Goal: Task Accomplishment & Management: Use online tool/utility

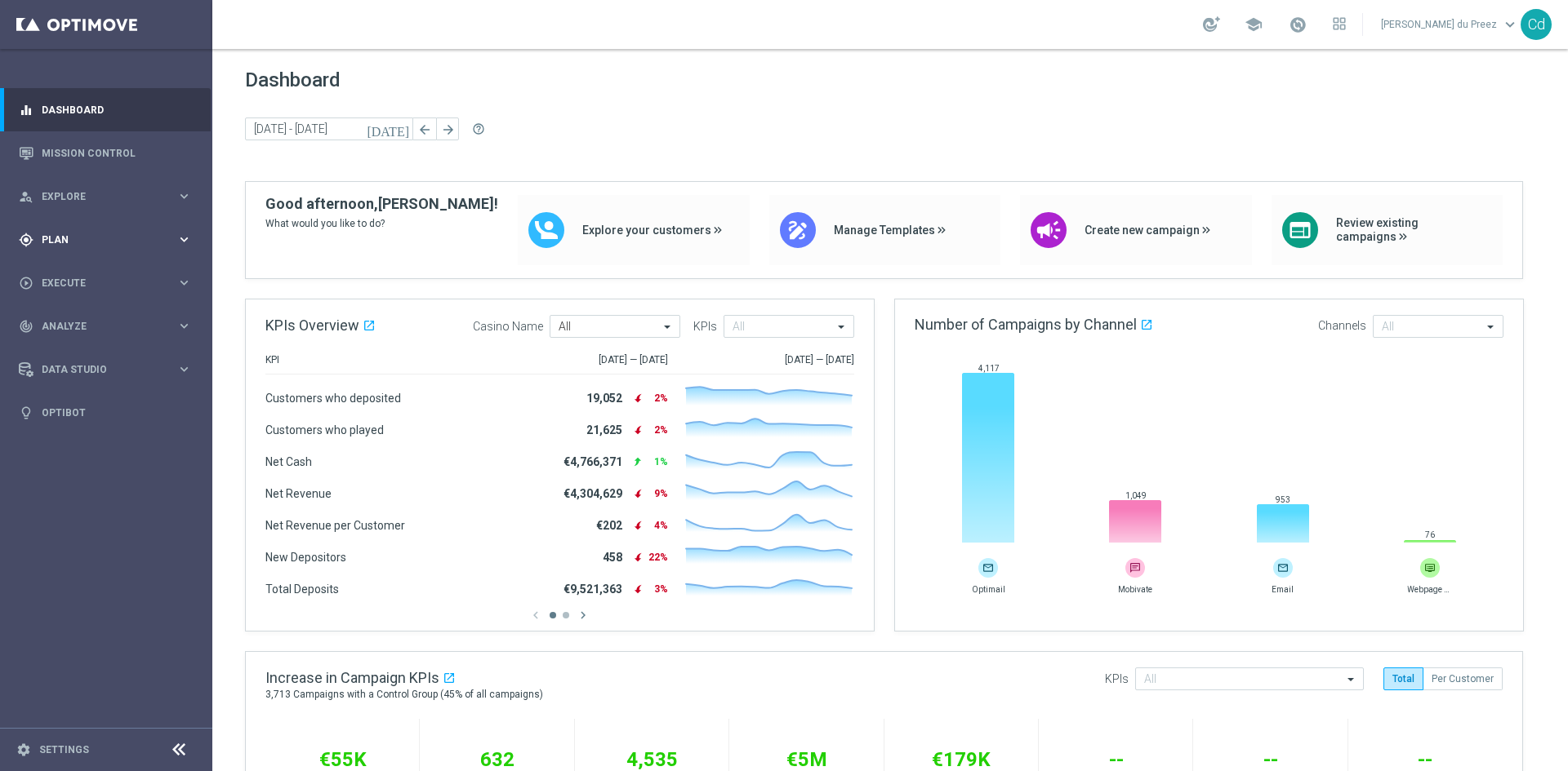
click at [57, 244] on span "Plan" at bounding box center [108, 240] width 134 height 10
click at [69, 320] on span "Templates" at bounding box center [101, 323] width 117 height 10
click at [71, 345] on link "Optimail" at bounding box center [110, 347] width 119 height 13
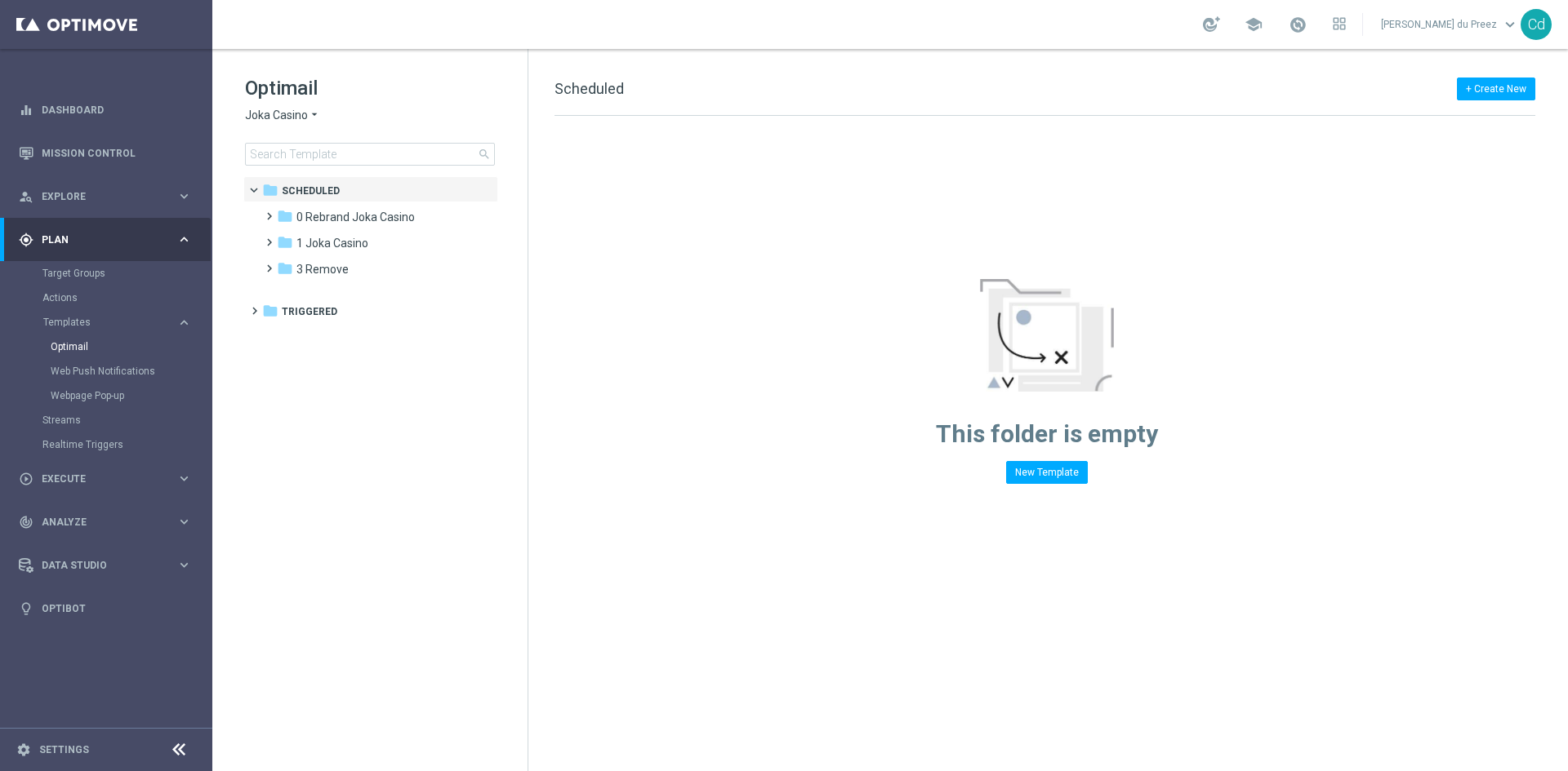
click at [277, 115] on span "Joka Casino" at bounding box center [277, 115] width 63 height 15
click at [0, 0] on span "Casino Joka" at bounding box center [0, 0] width 0 height 0
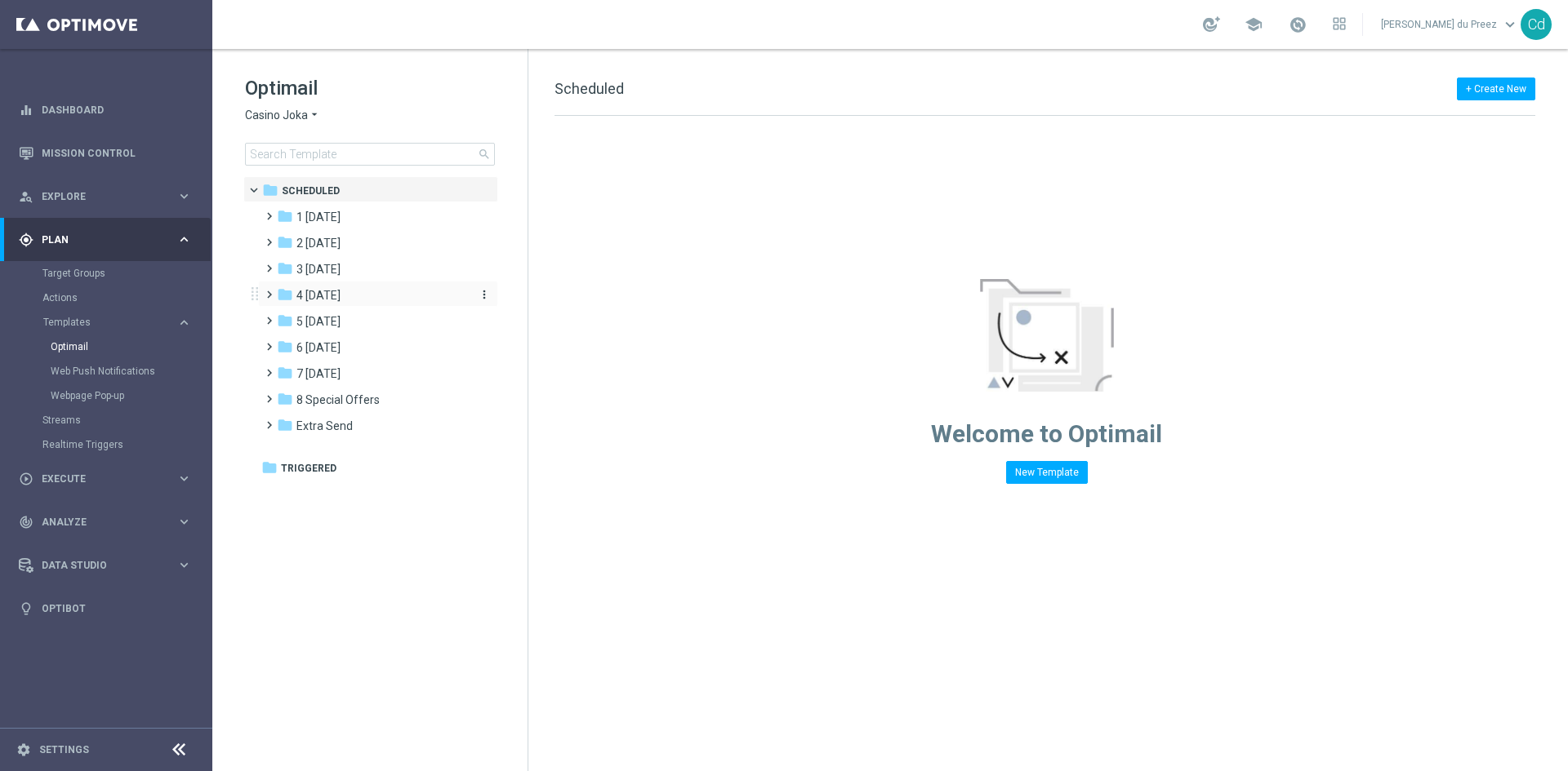
click at [317, 293] on span "4 [DATE]" at bounding box center [318, 295] width 44 height 14
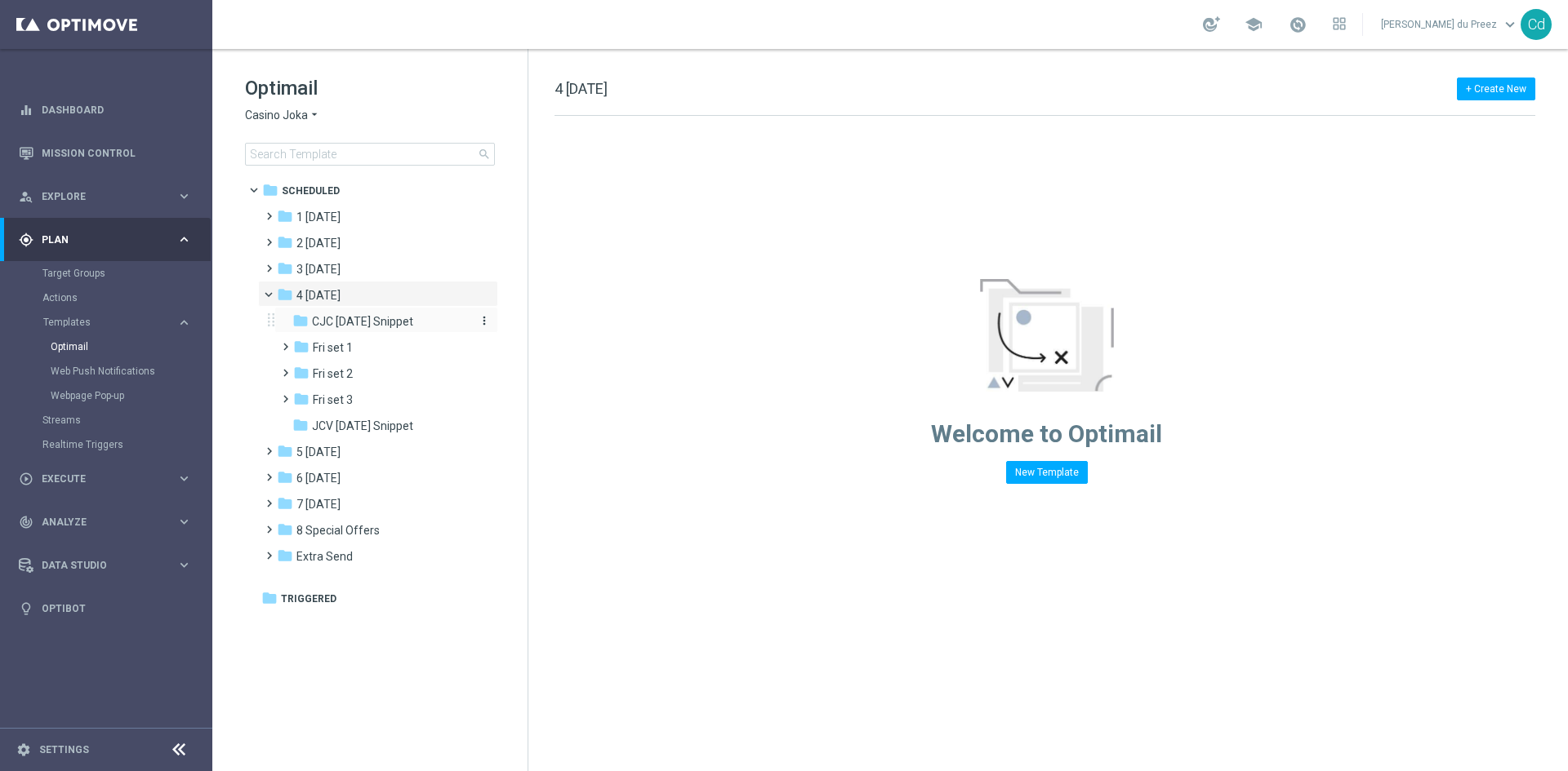
click at [388, 313] on div "folder CJC [DATE] Snippet" at bounding box center [380, 322] width 174 height 19
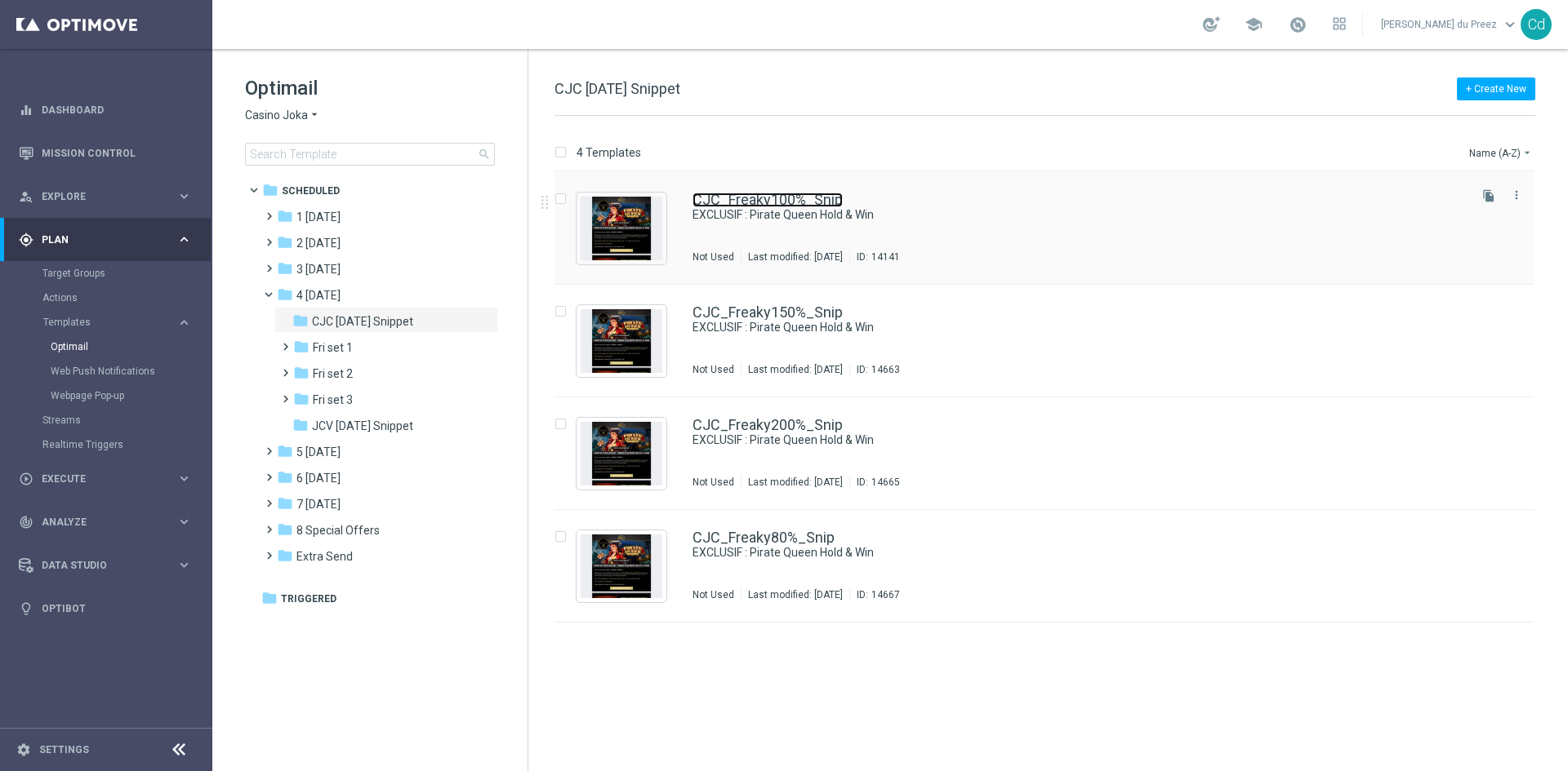
drag, startPoint x: 768, startPoint y: 200, endPoint x: 870, endPoint y: 238, distance: 108.8
click at [768, 200] on link "CJC_Freaky100%_Snip" at bounding box center [768, 200] width 151 height 14
